Goal: Transaction & Acquisition: Purchase product/service

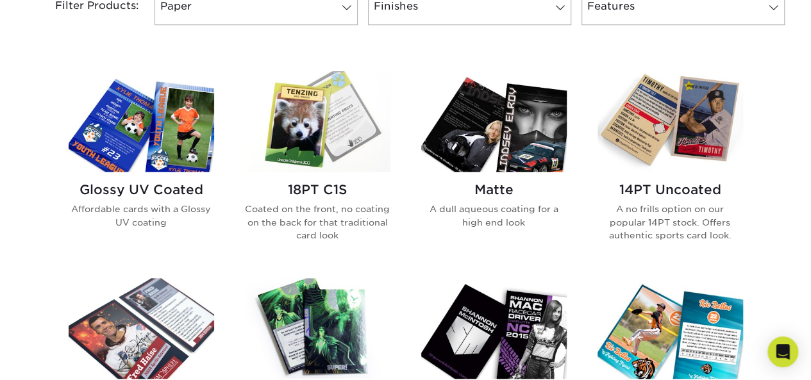
scroll to position [641, 0]
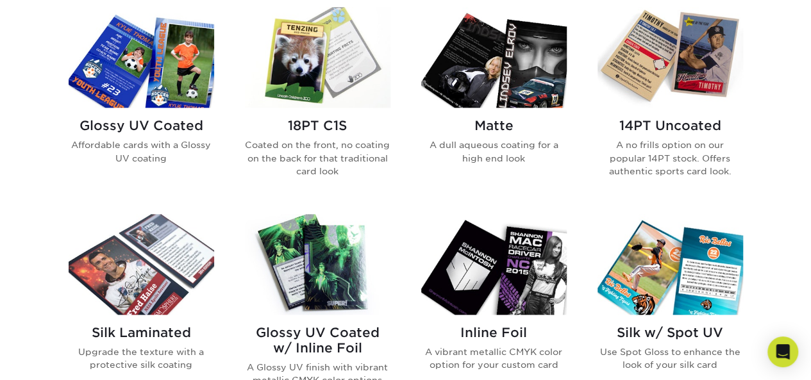
click at [649, 144] on p "A no frills option on our popular 14PT stock. Offers authentic sports card look." at bounding box center [671, 157] width 146 height 39
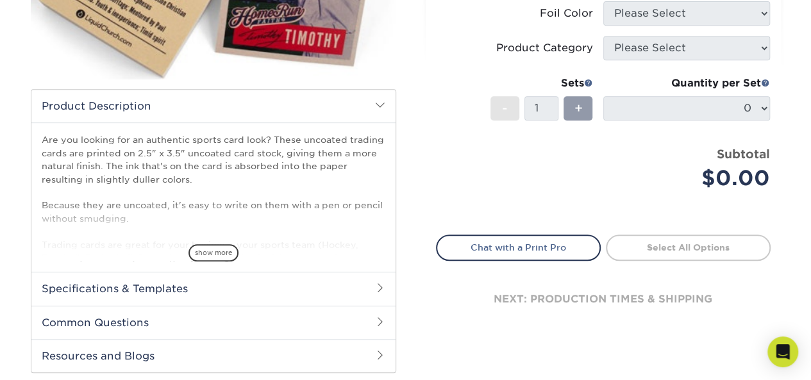
scroll to position [321, 0]
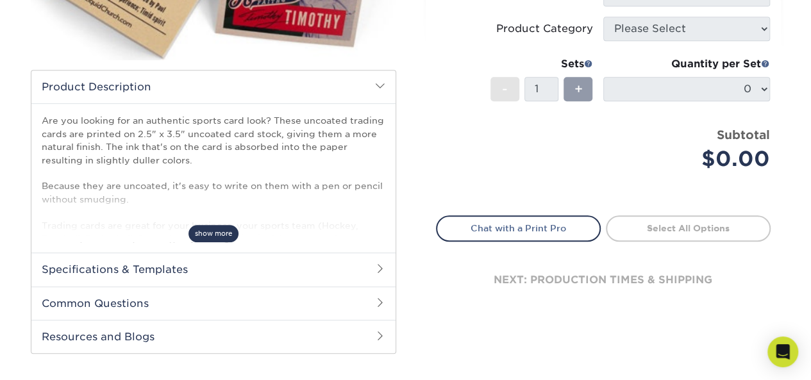
click at [207, 241] on span "show more" at bounding box center [213, 233] width 50 height 17
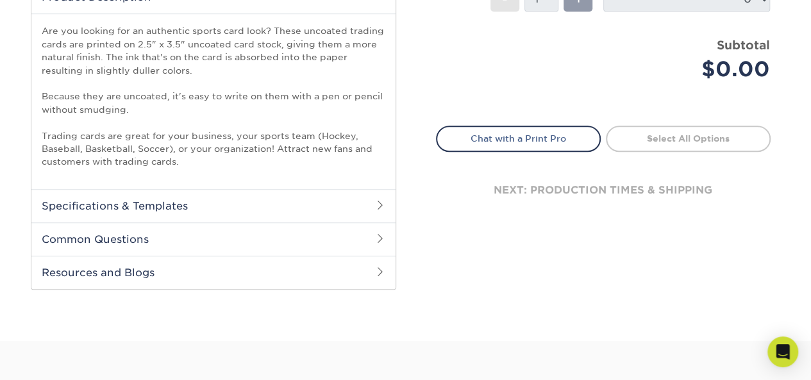
scroll to position [449, 0]
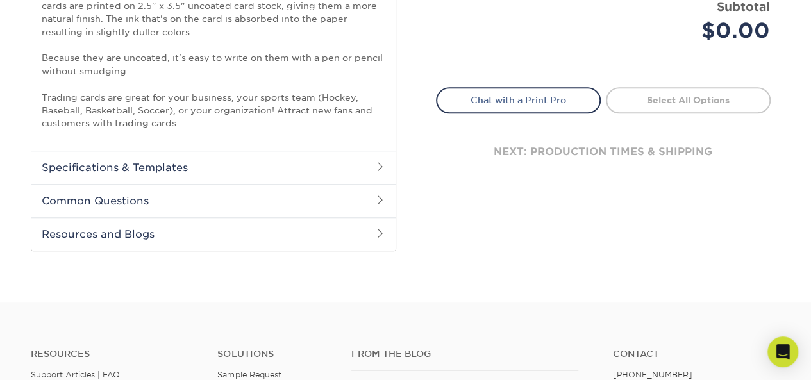
click at [376, 196] on span at bounding box center [380, 200] width 10 height 10
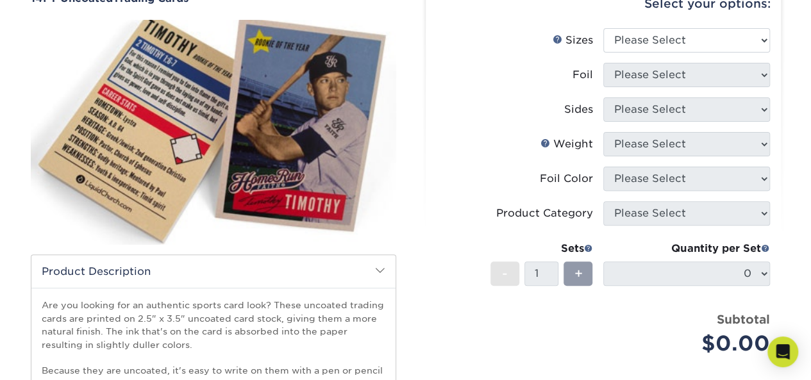
scroll to position [64, 0]
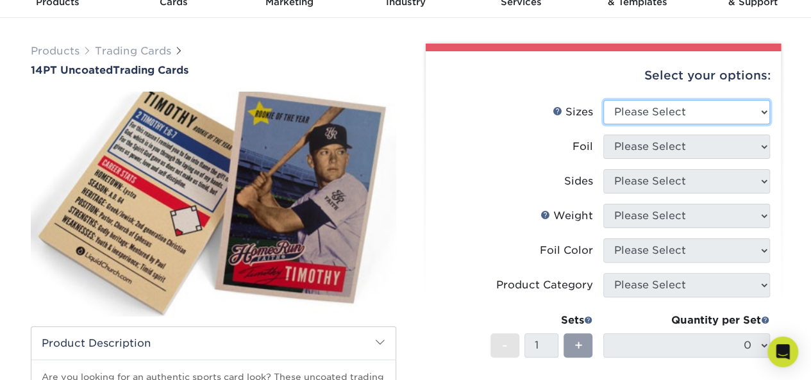
click at [760, 108] on select "Please Select 2.5" x 3.5"" at bounding box center [686, 112] width 167 height 24
select select "2.50x3.50"
click at [603, 100] on select "Please Select 2.5" x 3.5"" at bounding box center [686, 112] width 167 height 24
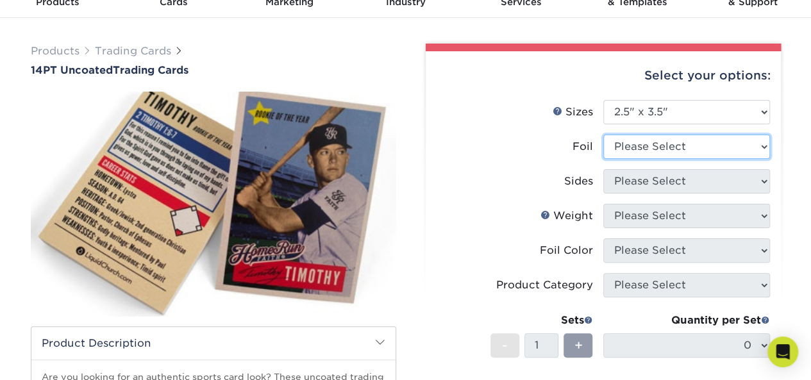
click at [763, 142] on select "Please Select Yes No" at bounding box center [686, 147] width 167 height 24
select select "0"
click at [603, 135] on select "Please Select Yes No" at bounding box center [686, 147] width 167 height 24
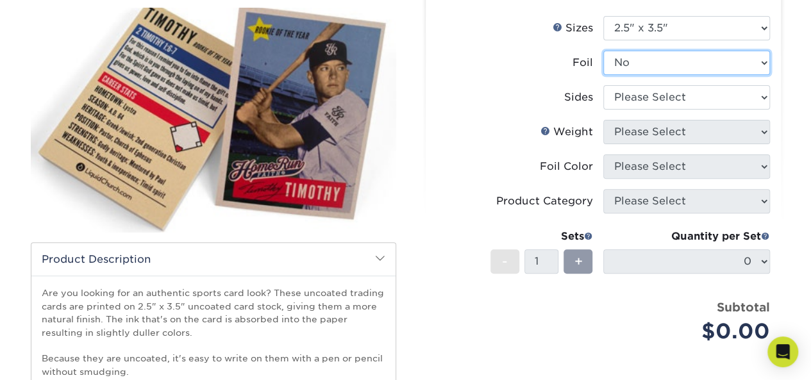
scroll to position [192, 0]
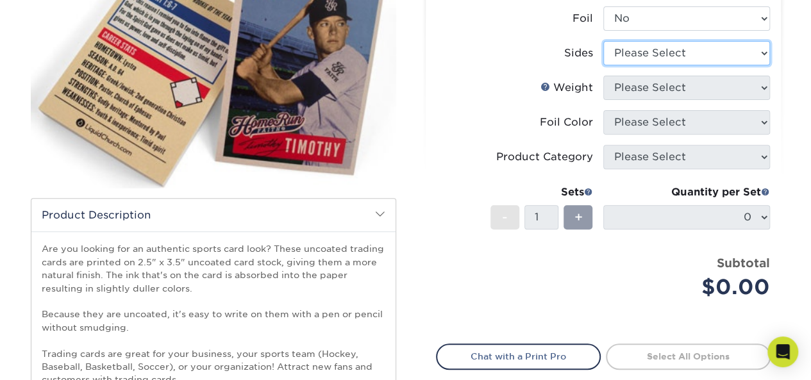
click at [764, 53] on select "Please Select Print Both Sides Print Front Only" at bounding box center [686, 53] width 167 height 24
select select "13abbda7-1d64-4f25-8bb2-c179b224825d"
click at [603, 41] on select "Please Select Print Both Sides Print Front Only" at bounding box center [686, 53] width 167 height 24
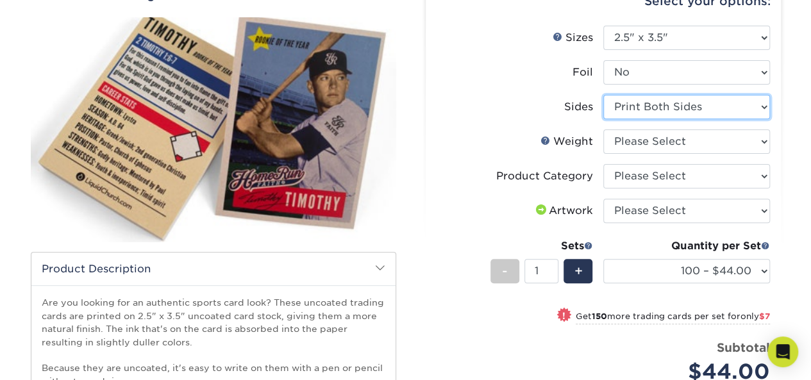
scroll to position [64, 0]
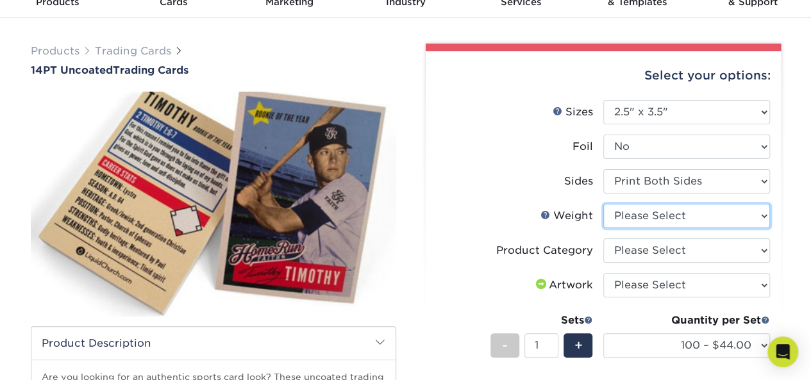
click at [763, 210] on select "Please Select 14PT Uncoated" at bounding box center [686, 216] width 167 height 24
select select "14PT Uncoated"
click at [603, 204] on select "Please Select 14PT Uncoated" at bounding box center [686, 216] width 167 height 24
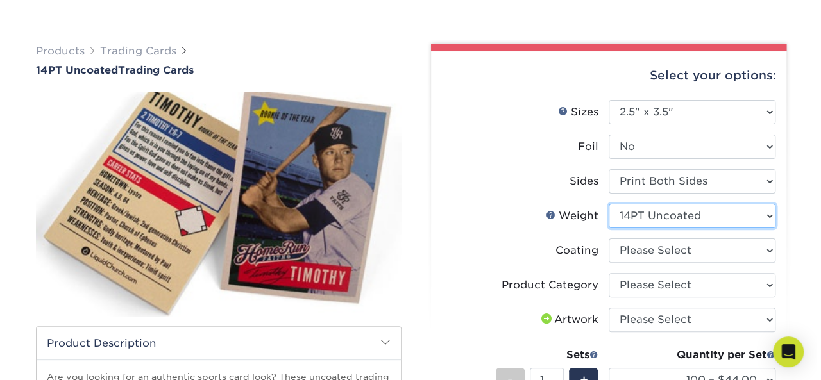
scroll to position [128, 0]
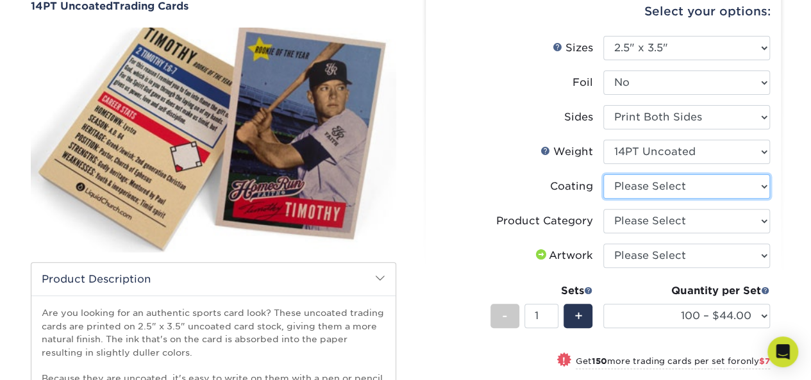
click at [764, 185] on select at bounding box center [686, 186] width 167 height 24
select select "3e7618de-abca-4bda-9f97-8b9129e913d8"
click at [603, 174] on select at bounding box center [686, 186] width 167 height 24
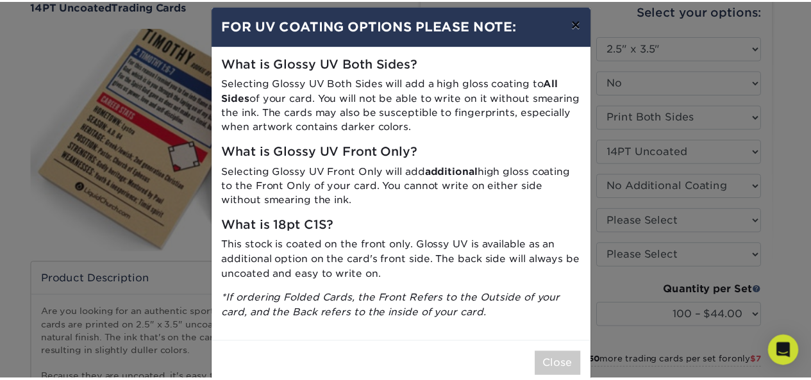
scroll to position [0, 0]
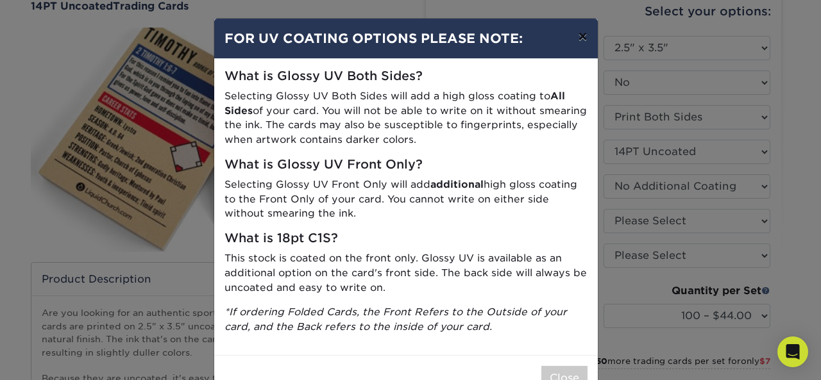
click at [576, 34] on button "×" at bounding box center [581, 37] width 29 height 36
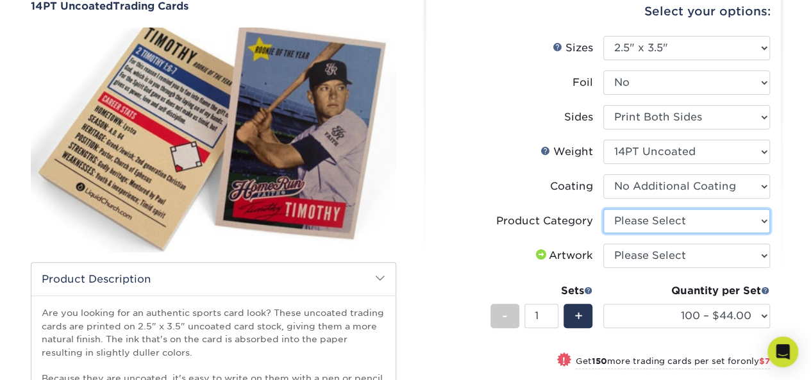
click at [766, 217] on select "Please Select Trading Cards" at bounding box center [686, 221] width 167 height 24
select select "c2f9bce9-36c2-409d-b101-c29d9d031e18"
click at [603, 209] on select "Please Select Trading Cards" at bounding box center [686, 221] width 167 height 24
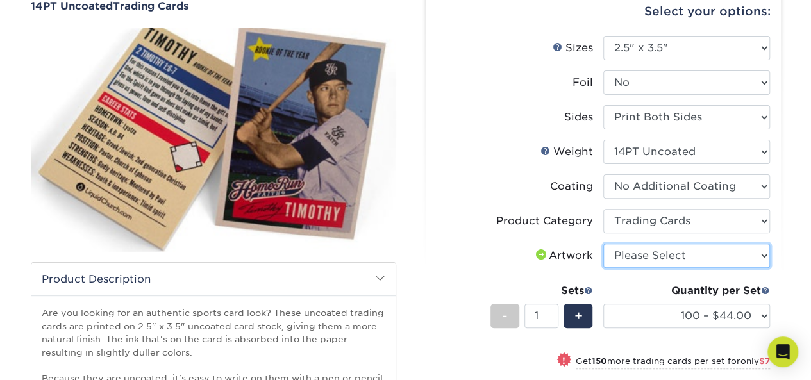
click at [762, 253] on select "Please Select I will upload files I need a design - $100" at bounding box center [686, 256] width 167 height 24
select select "upload"
click at [603, 244] on select "Please Select I will upload files I need a design - $100" at bounding box center [686, 256] width 167 height 24
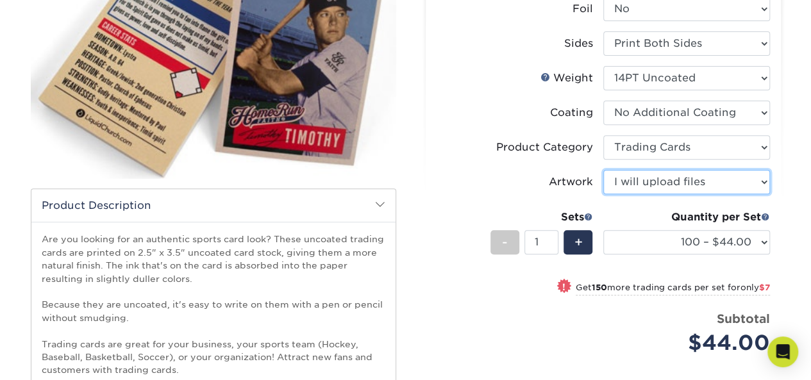
scroll to position [192, 0]
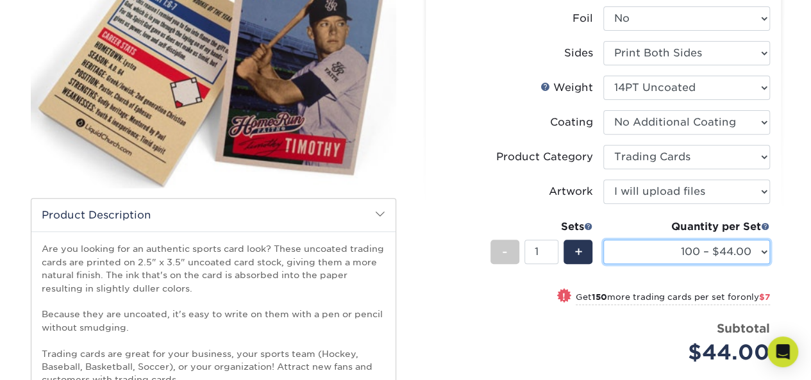
click at [767, 249] on select "100 – $44.00 250 – $51.00 500 – $54.00 1000 – $78.00 2500 – $148.00 5000 – $198…" at bounding box center [686, 252] width 167 height 24
select select "500 – $54.00"
click at [603, 240] on select "100 – $44.00 250 – $51.00 500 – $54.00 1000 – $78.00 2500 – $148.00 5000 – $198…" at bounding box center [686, 252] width 167 height 24
click at [764, 253] on select "100 – $44.00 250 – $51.00 500 – $54.00 1000 – $78.00 2500 – $148.00 5000 – $198…" at bounding box center [686, 252] width 167 height 24
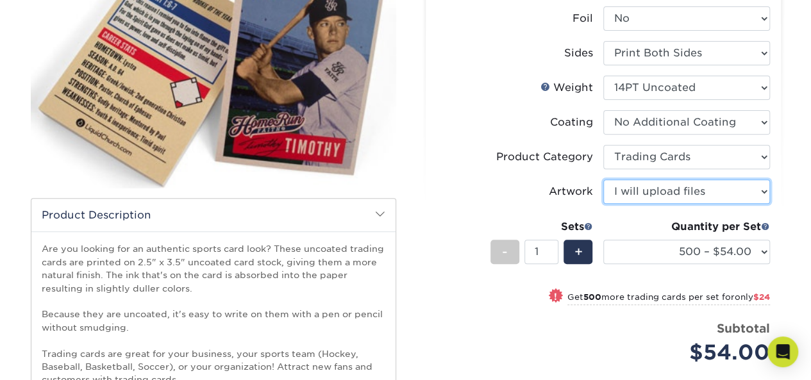
click at [764, 185] on select "Please Select I will upload files I need a design - $100" at bounding box center [686, 192] width 167 height 24
select select "design"
click at [603, 180] on select "Please Select I will upload files I need a design - $100" at bounding box center [686, 192] width 167 height 24
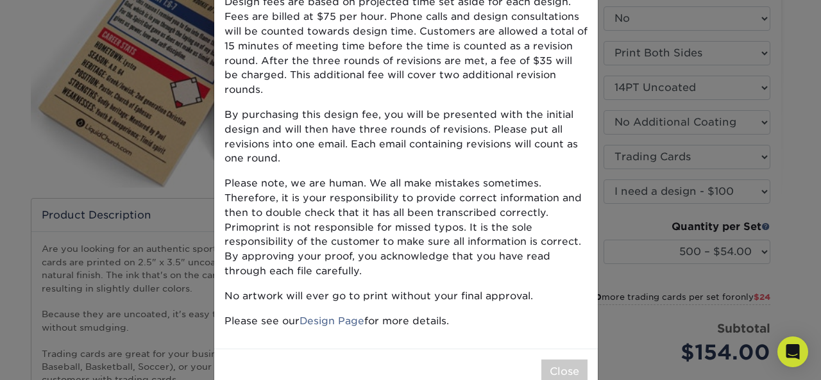
scroll to position [145, 0]
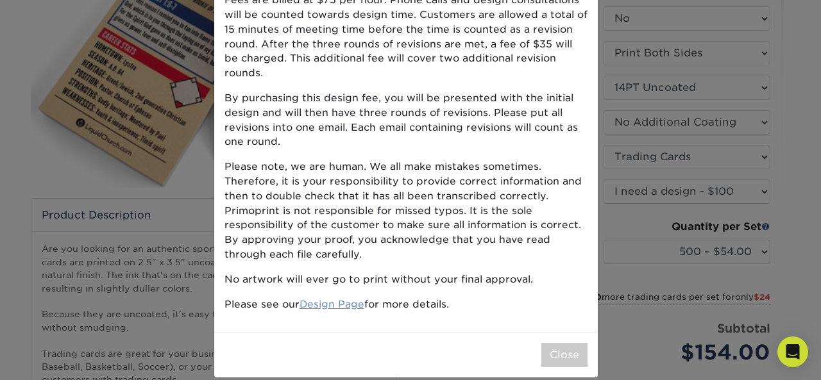
click at [339, 298] on link "Design Page" at bounding box center [331, 304] width 65 height 12
click at [562, 343] on button "Close" at bounding box center [564, 355] width 46 height 24
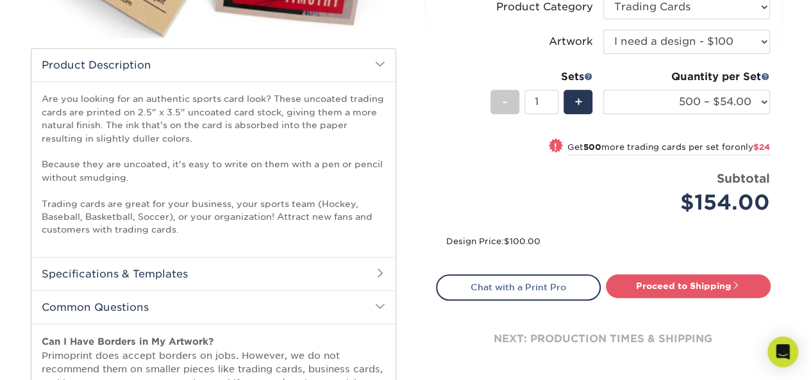
scroll to position [471, 0]
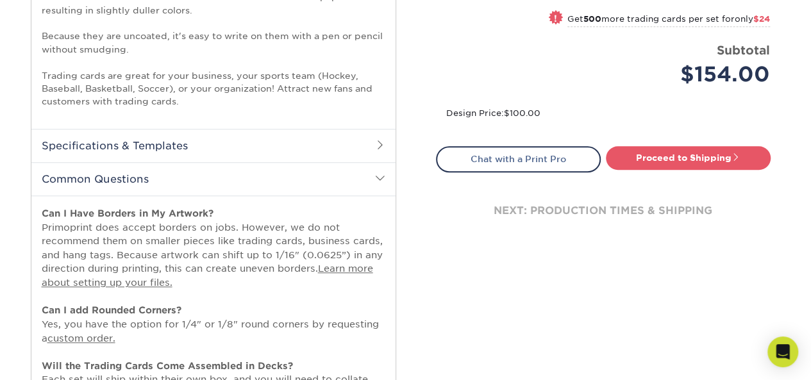
click at [376, 149] on h2 "Specifications & Templates" at bounding box center [213, 145] width 364 height 33
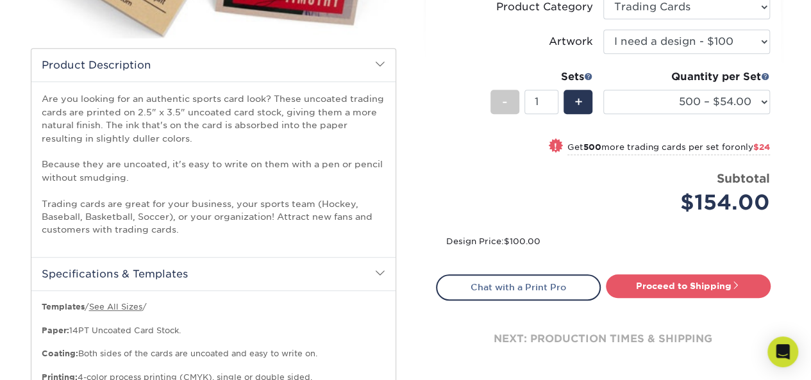
scroll to position [0, 0]
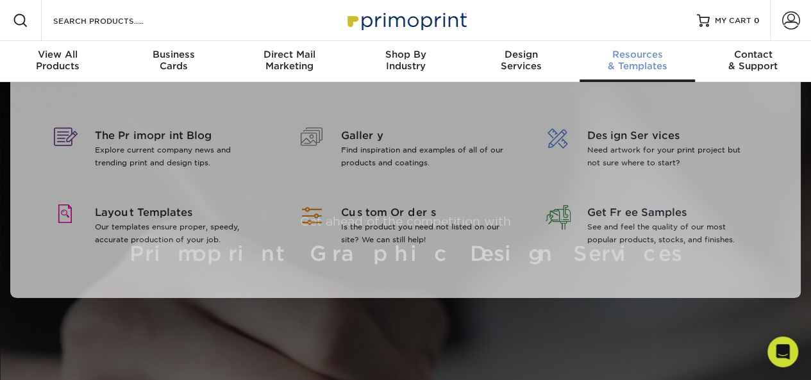
click at [654, 61] on div "Resources & Templates" at bounding box center [638, 60] width 116 height 23
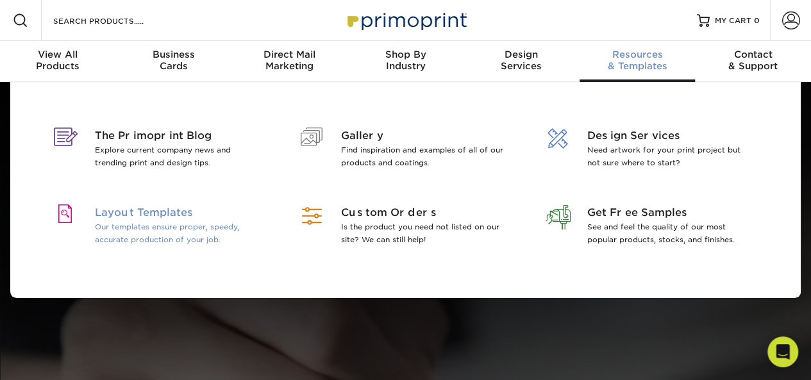
click at [138, 210] on span "Layout Templates" at bounding box center [178, 212] width 166 height 15
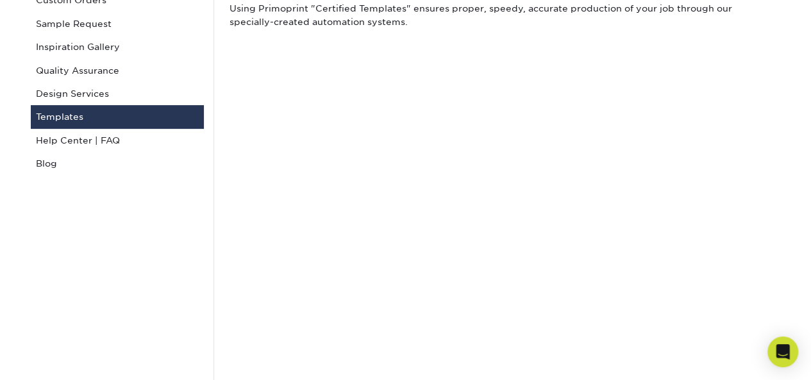
scroll to position [192, 0]
